Goal: Task Accomplishment & Management: Complete application form

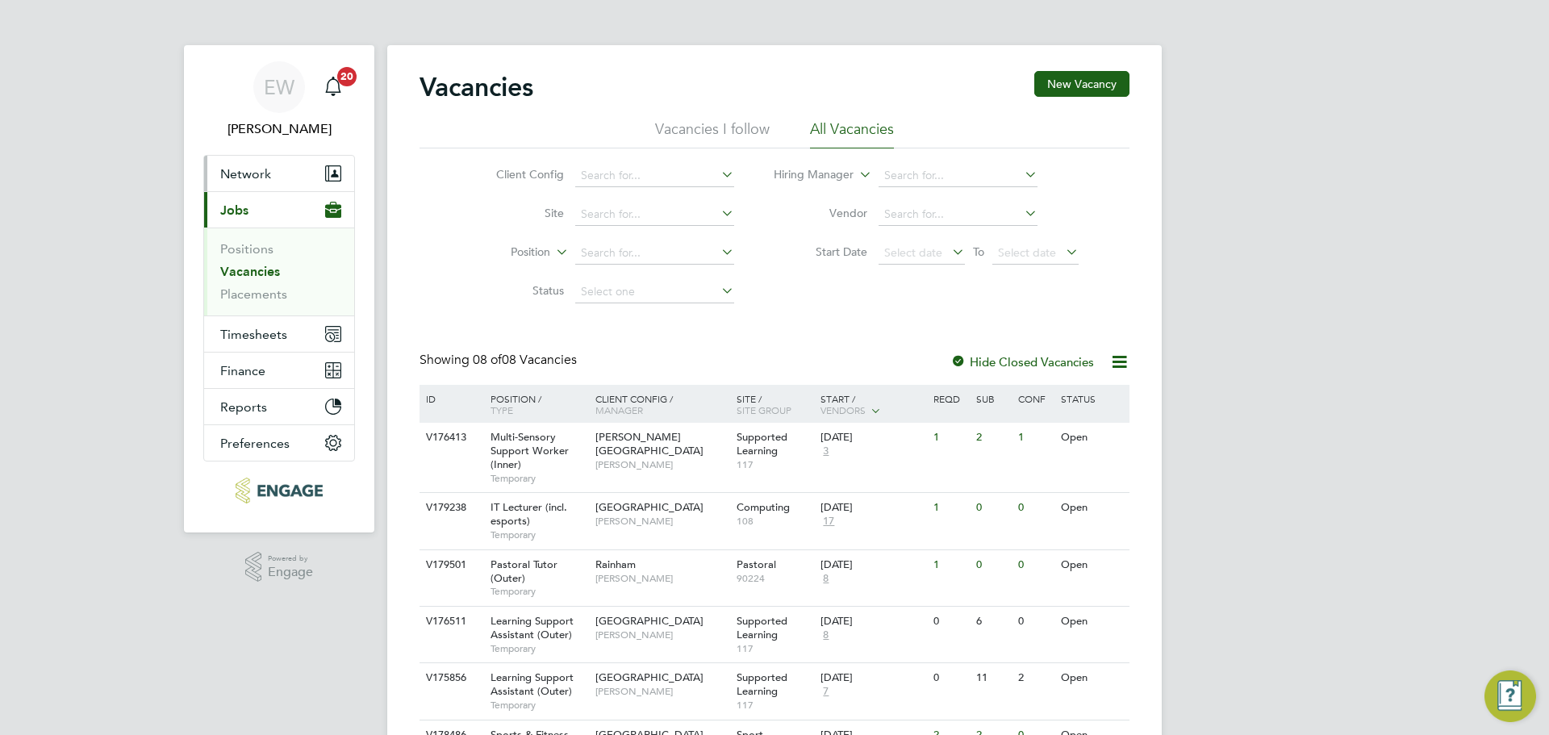
click at [250, 173] on span "Network" at bounding box center [245, 173] width 51 height 15
click at [167, 249] on div "EW Ella Wratten Notifications 20 Applications: Network Team Members Businesses …" at bounding box center [774, 481] width 1549 height 963
click at [238, 270] on link "Vacancies" at bounding box center [250, 271] width 60 height 15
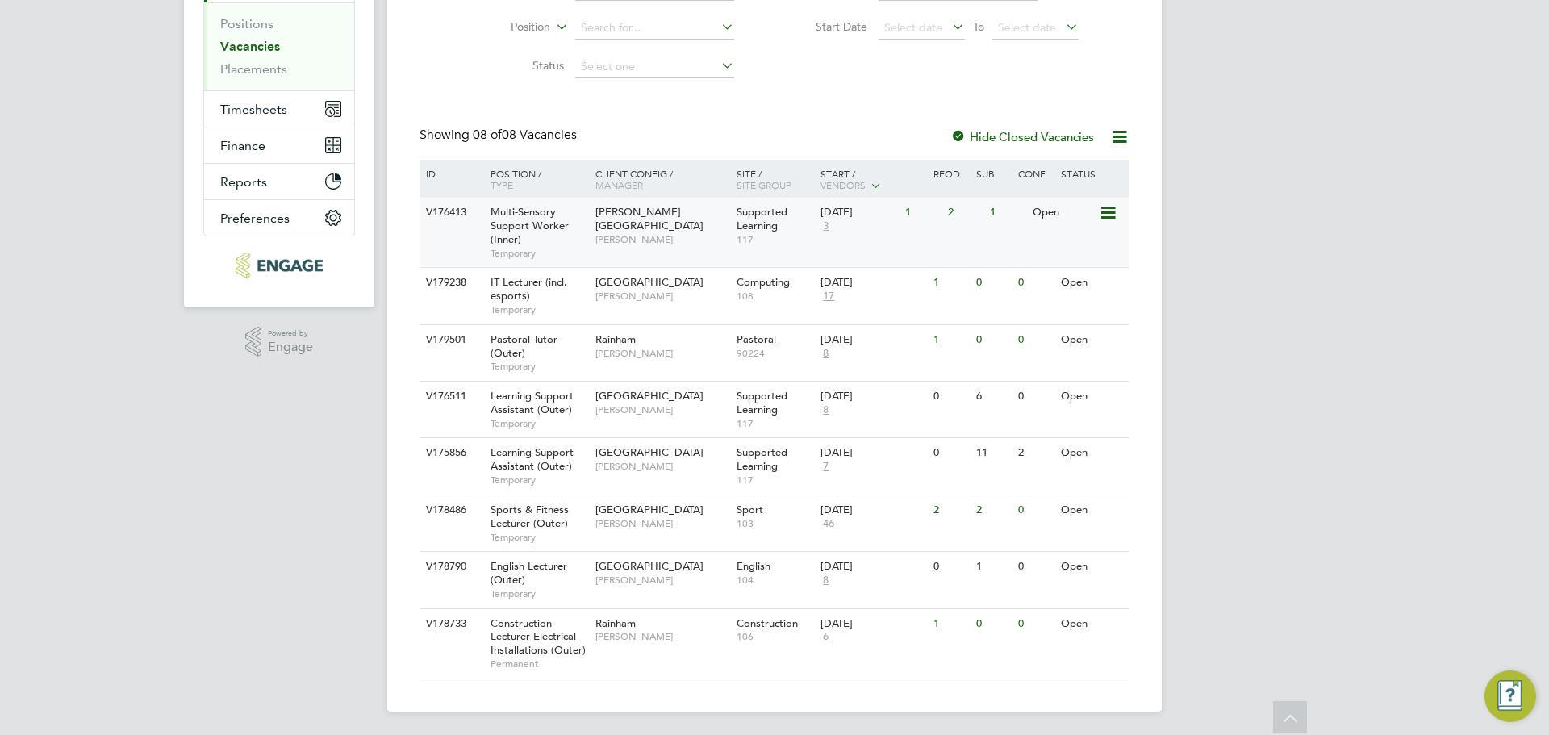
scroll to position [228, 0]
click at [561, 474] on span "Temporary" at bounding box center [539, 477] width 97 height 13
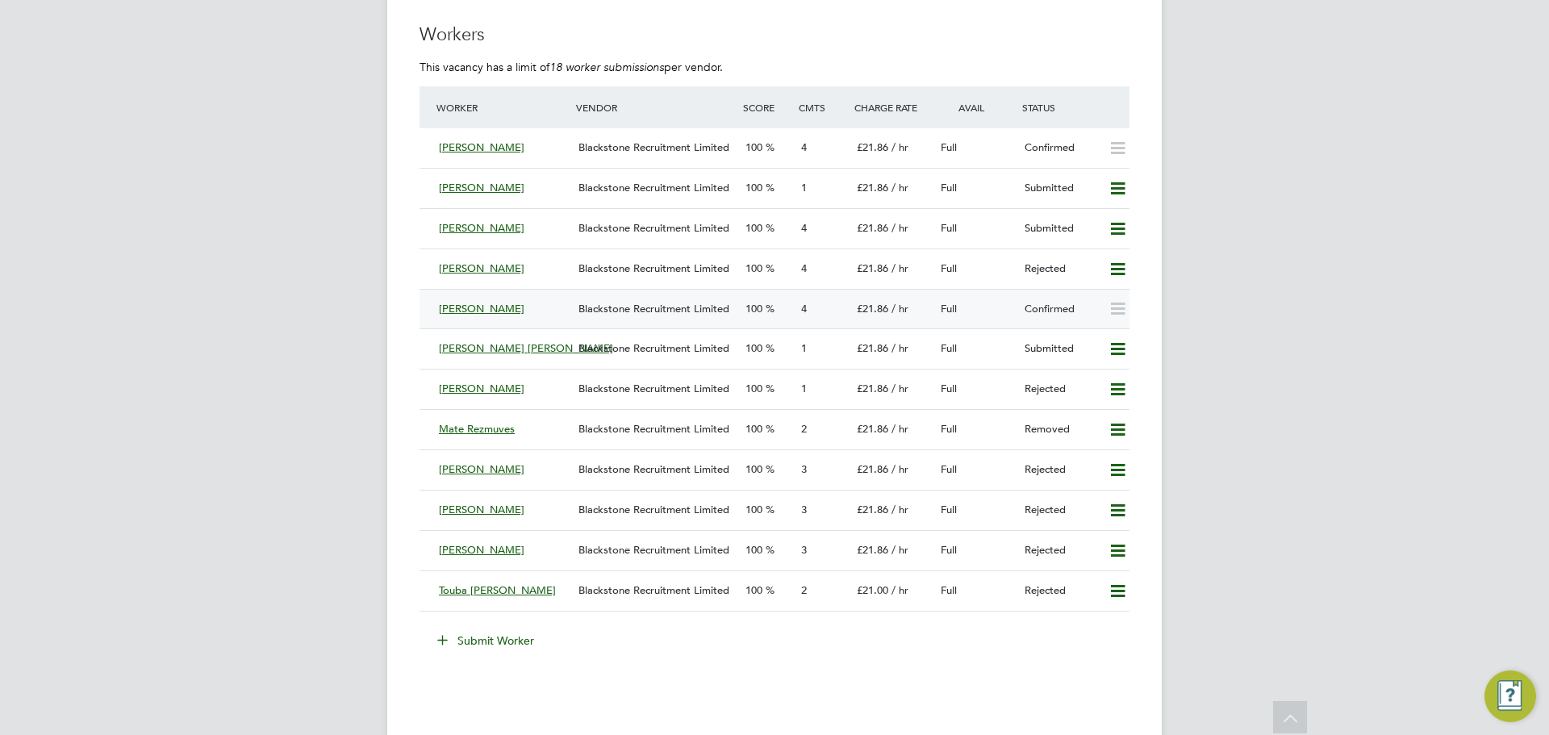
click at [696, 294] on div "[PERSON_NAME] Blackstone Recruitment Limited 100 4 £21.86 / hr Full Confirmed" at bounding box center [775, 309] width 710 height 40
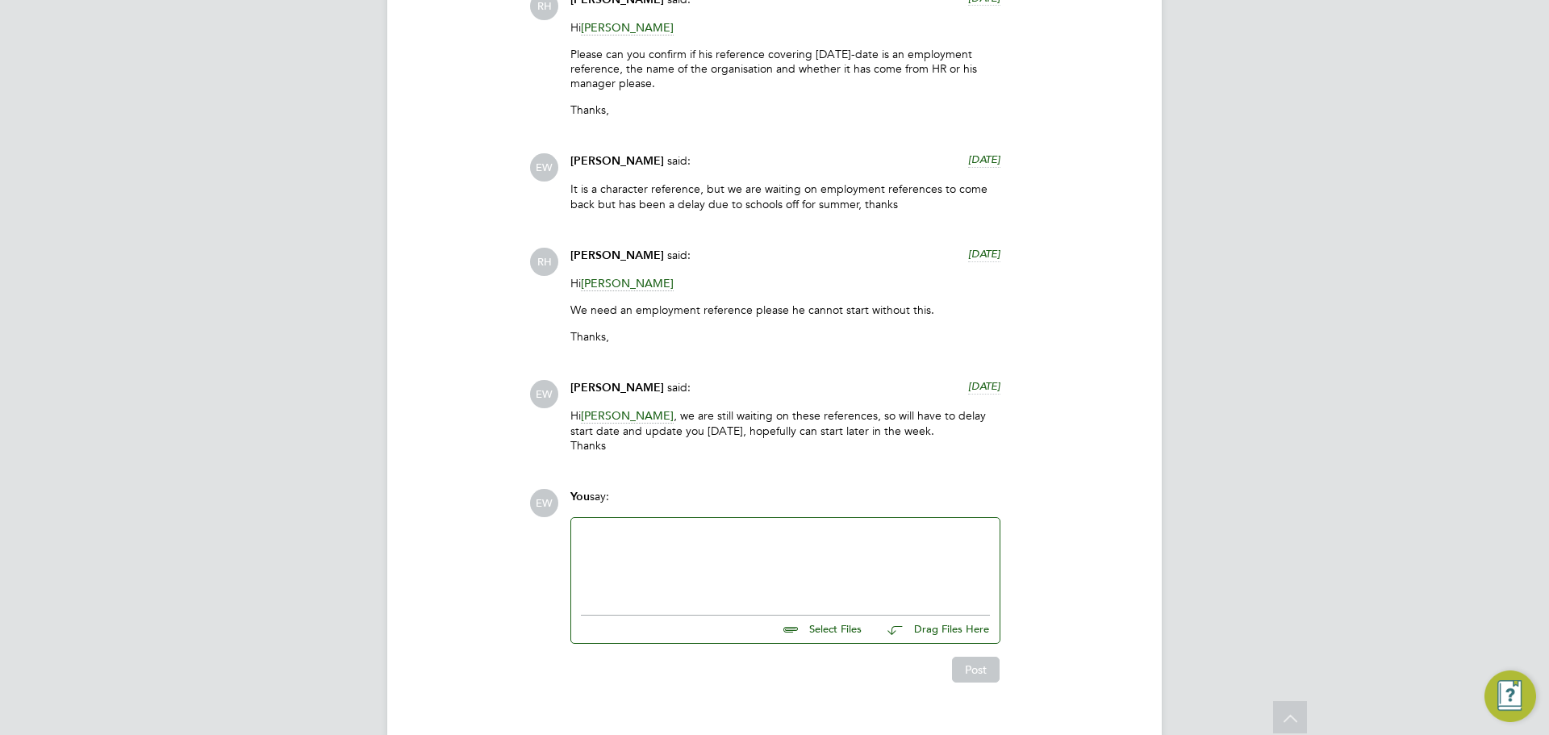
click at [728, 573] on div at bounding box center [785, 562] width 428 height 89
click at [706, 528] on div at bounding box center [785, 562] width 409 height 69
click at [835, 616] on input "file" at bounding box center [869, 627] width 242 height 23
type input "C:\fakepath\Candidate Vetting Form - New ([PERSON_NAME]) final.docx"
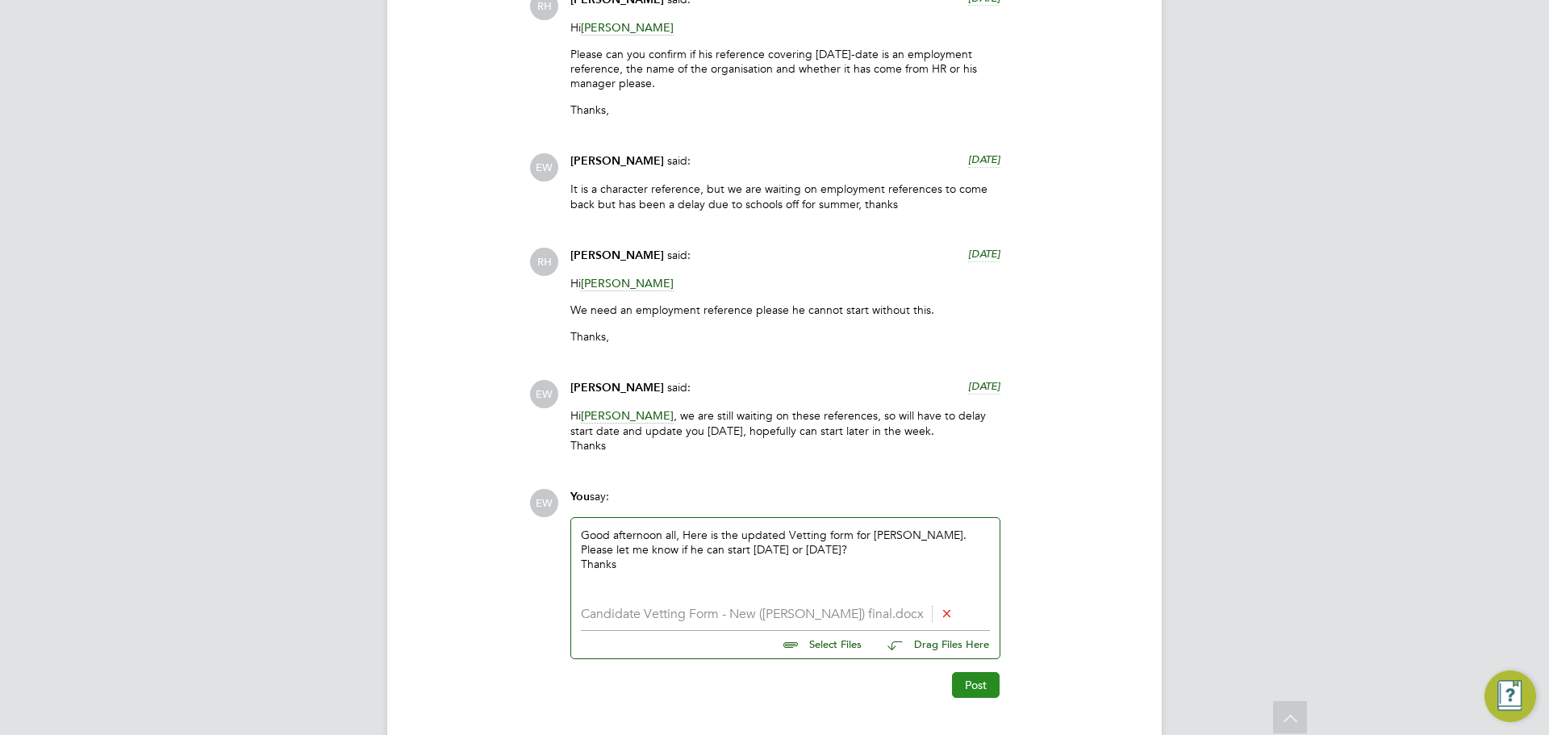
click at [981, 672] on button "Post" at bounding box center [976, 685] width 48 height 26
